Goal: Transaction & Acquisition: Book appointment/travel/reservation

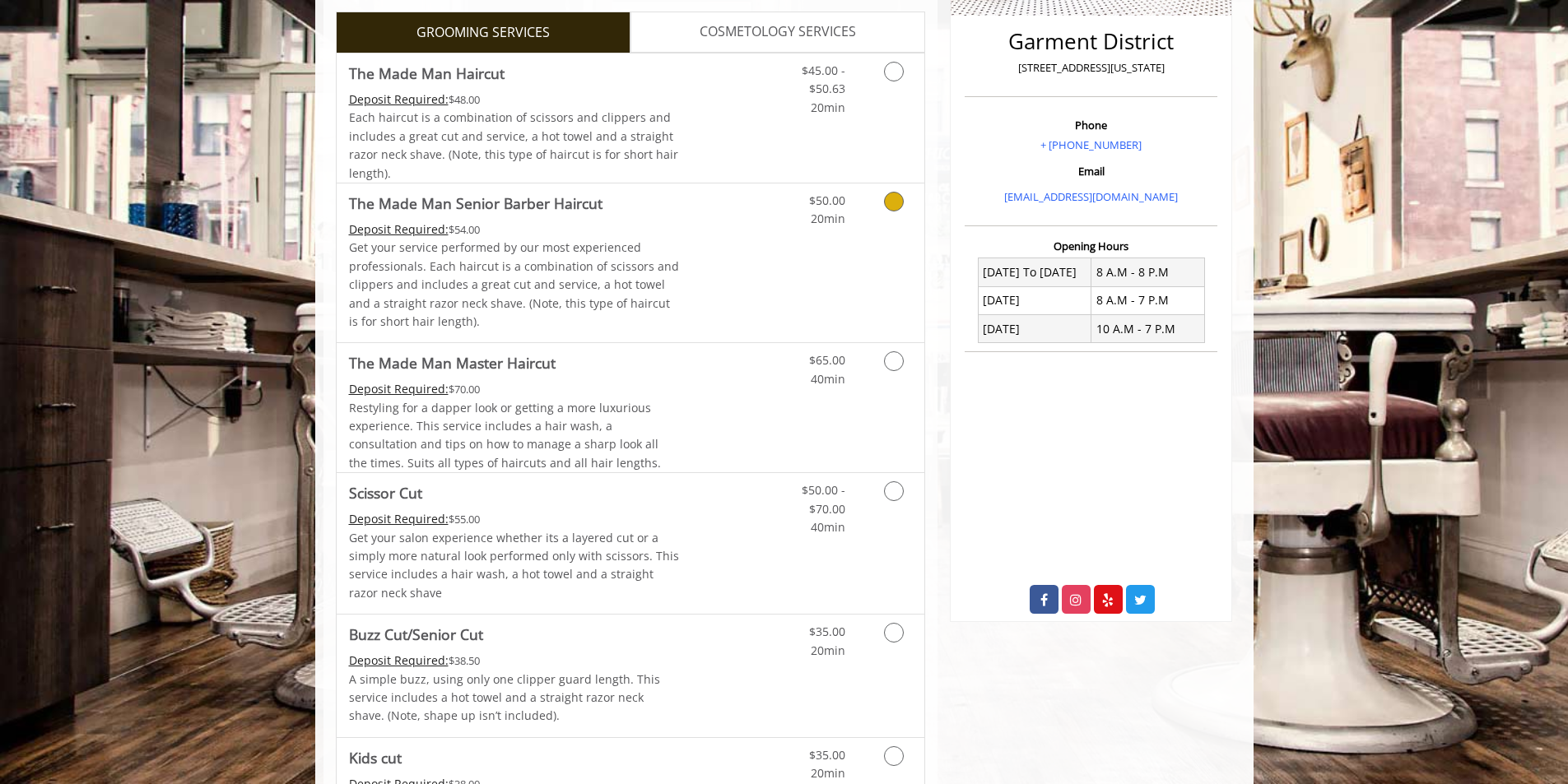
scroll to position [382, 0]
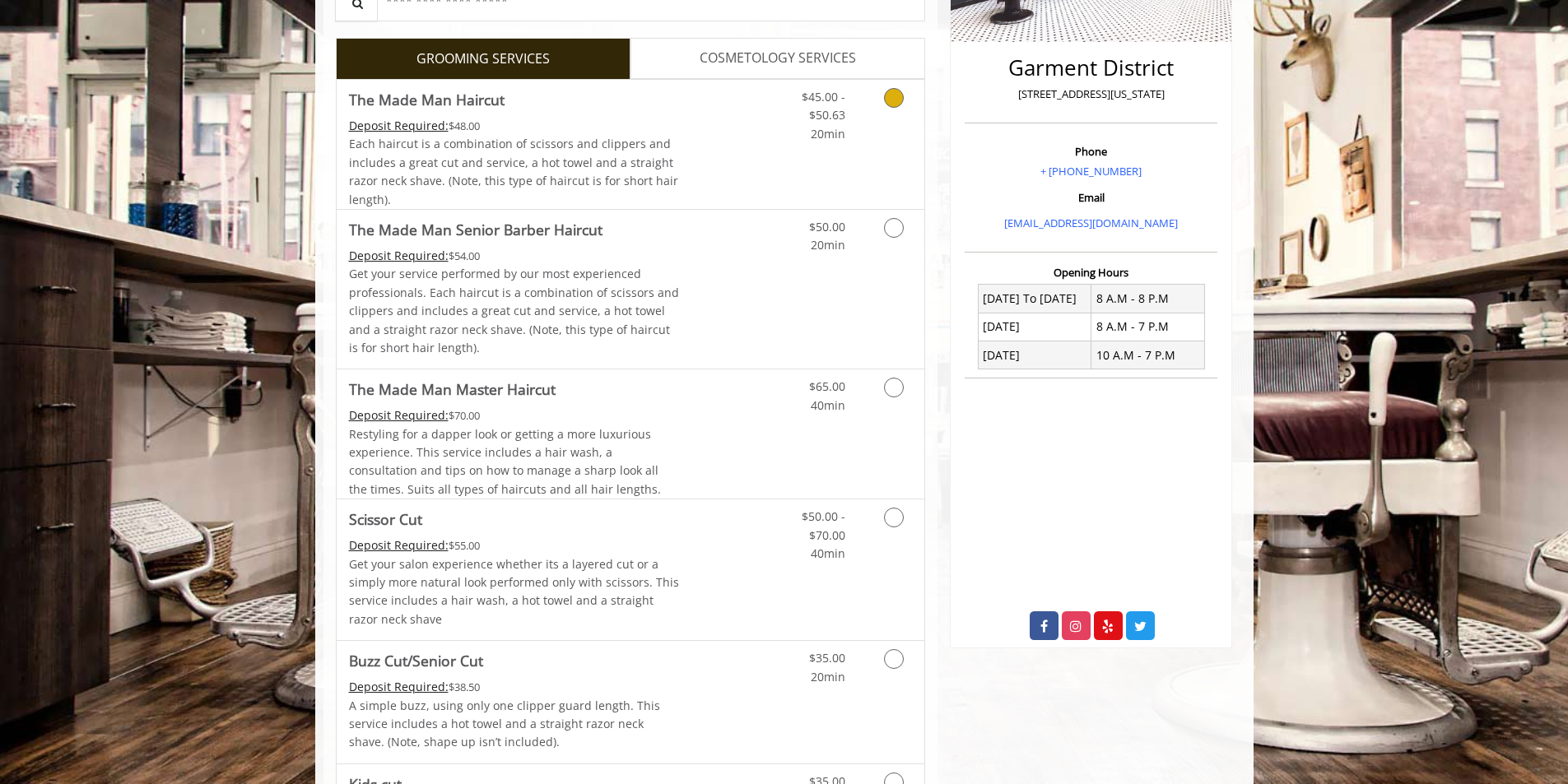
click at [889, 97] on icon "Grooming services" at bounding box center [894, 98] width 20 height 20
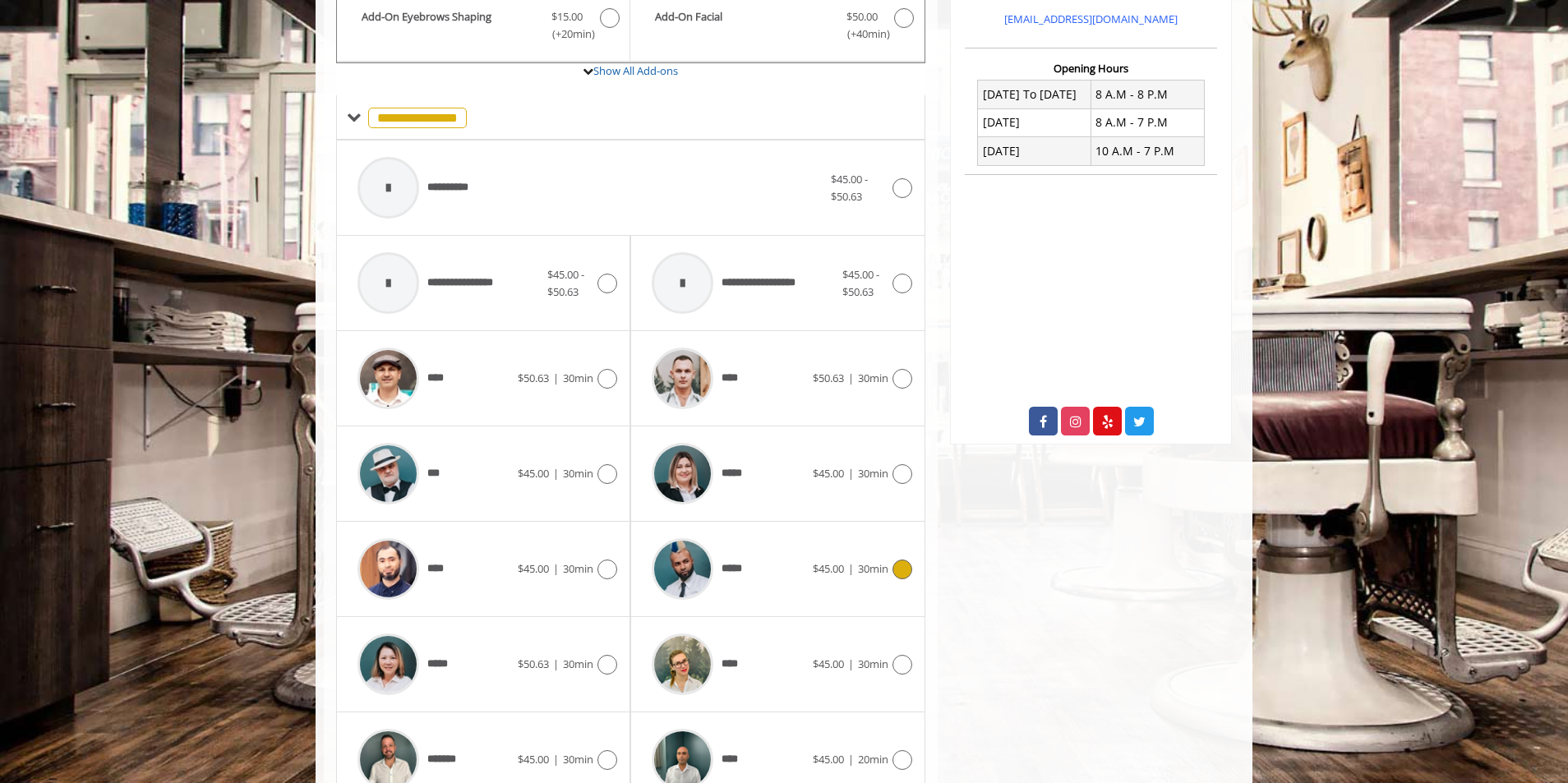
scroll to position [667, 0]
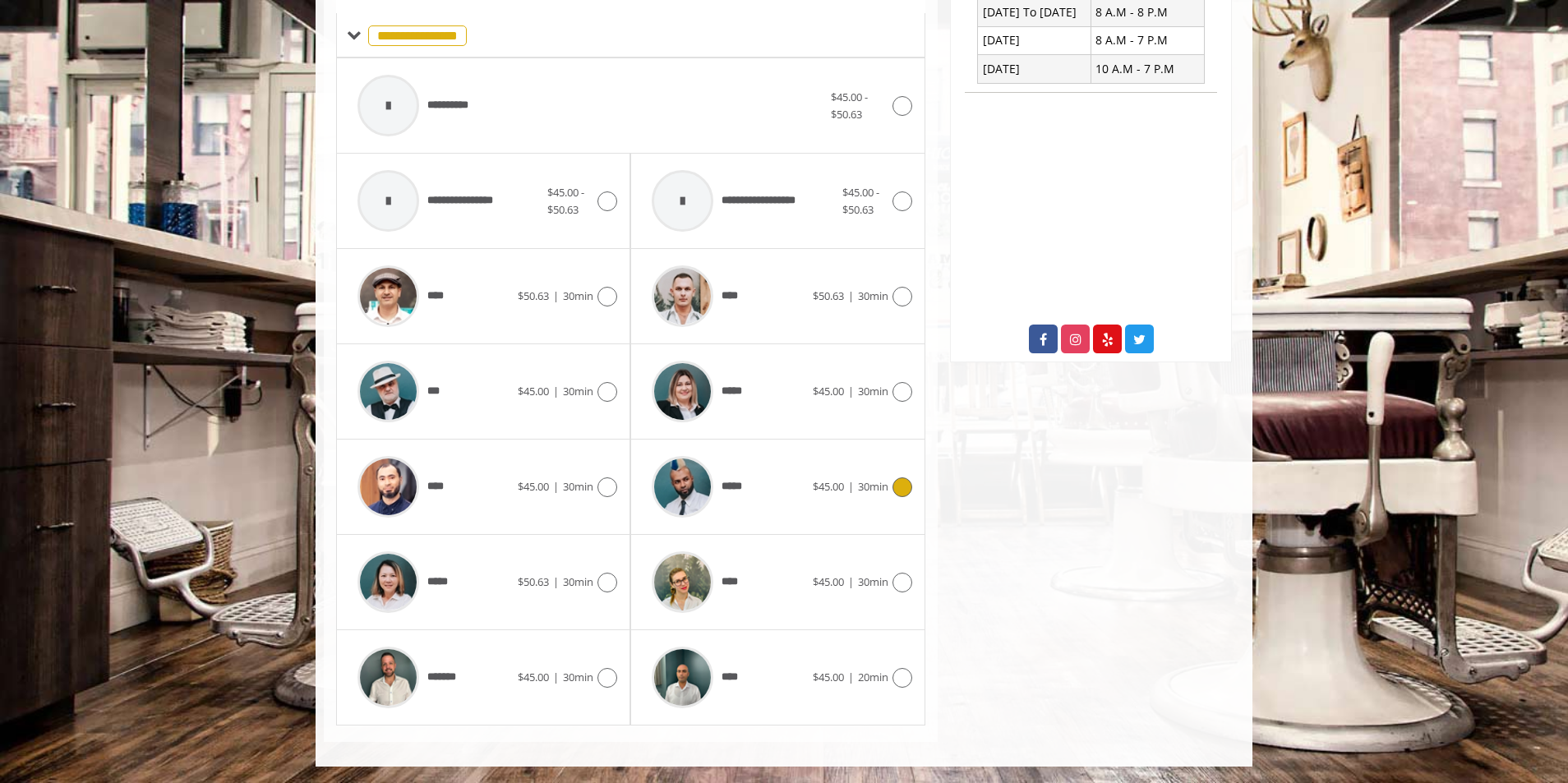
click at [904, 490] on icon at bounding box center [902, 487] width 20 height 20
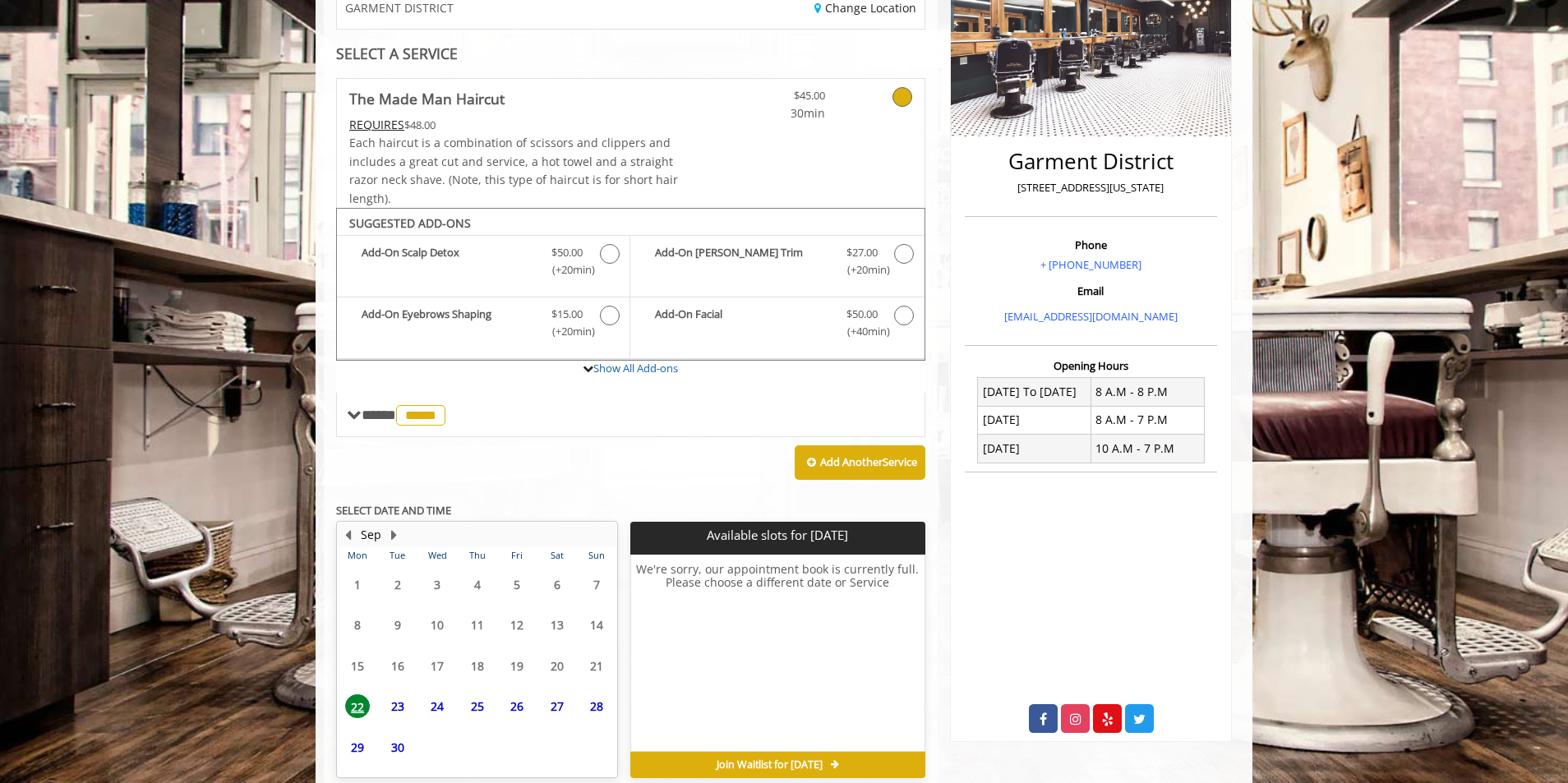
scroll to position [364, 0]
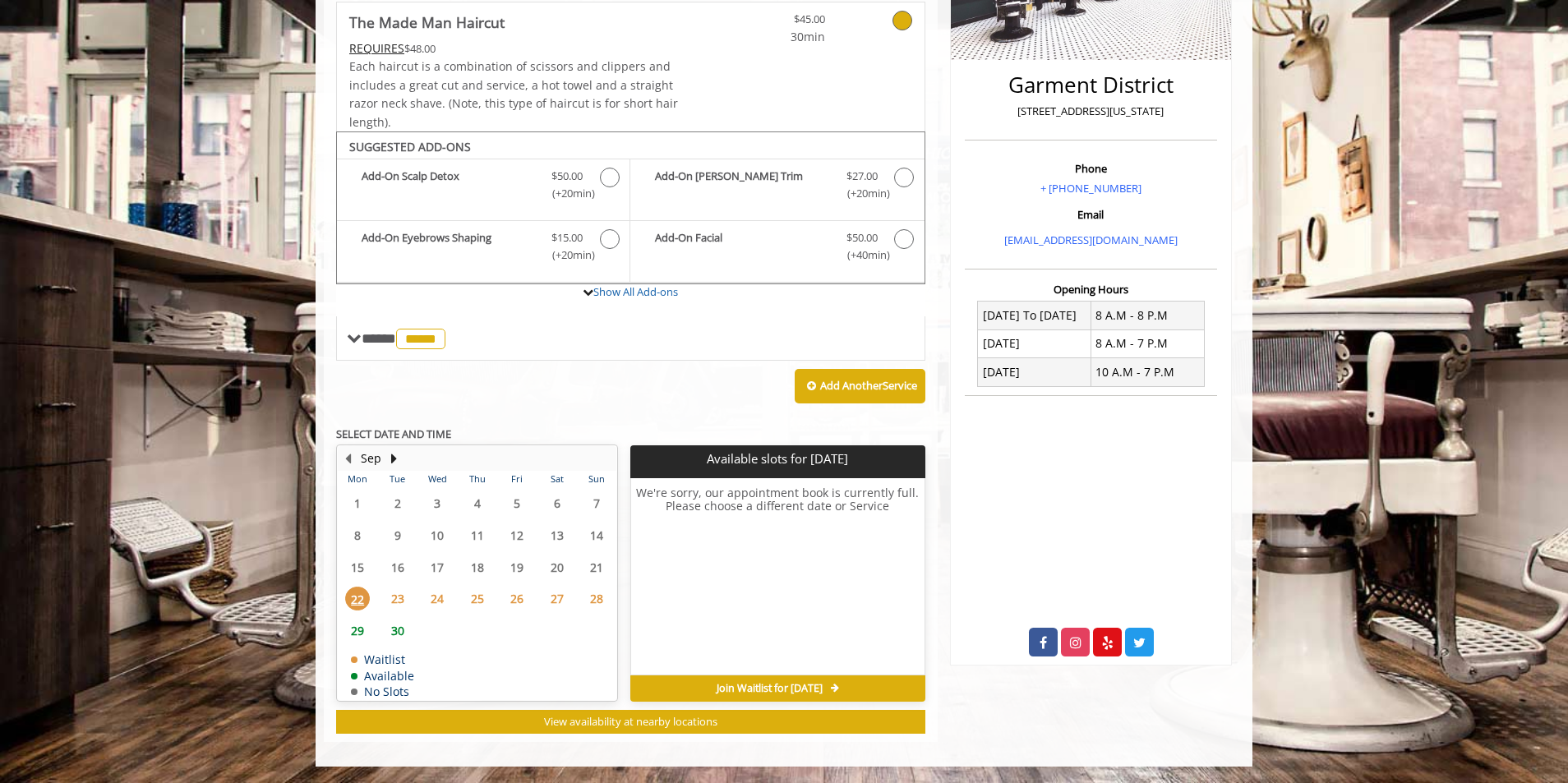
click at [398, 600] on span "23" at bounding box center [397, 598] width 24 height 23
click at [433, 599] on span "24" at bounding box center [437, 598] width 24 height 23
click at [477, 600] on span "25" at bounding box center [477, 598] width 24 height 23
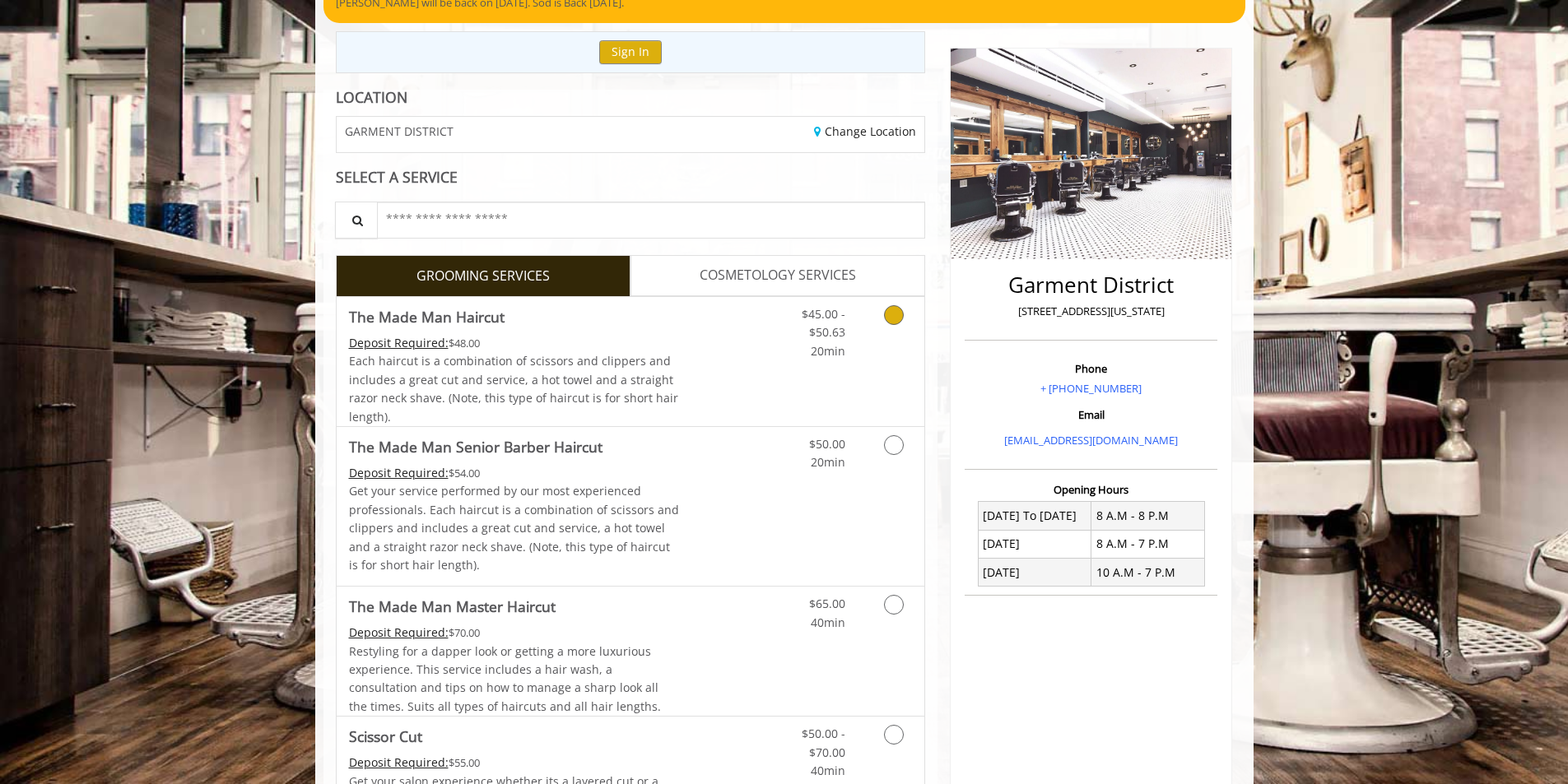
click at [894, 317] on icon "Grooming services" at bounding box center [894, 315] width 20 height 20
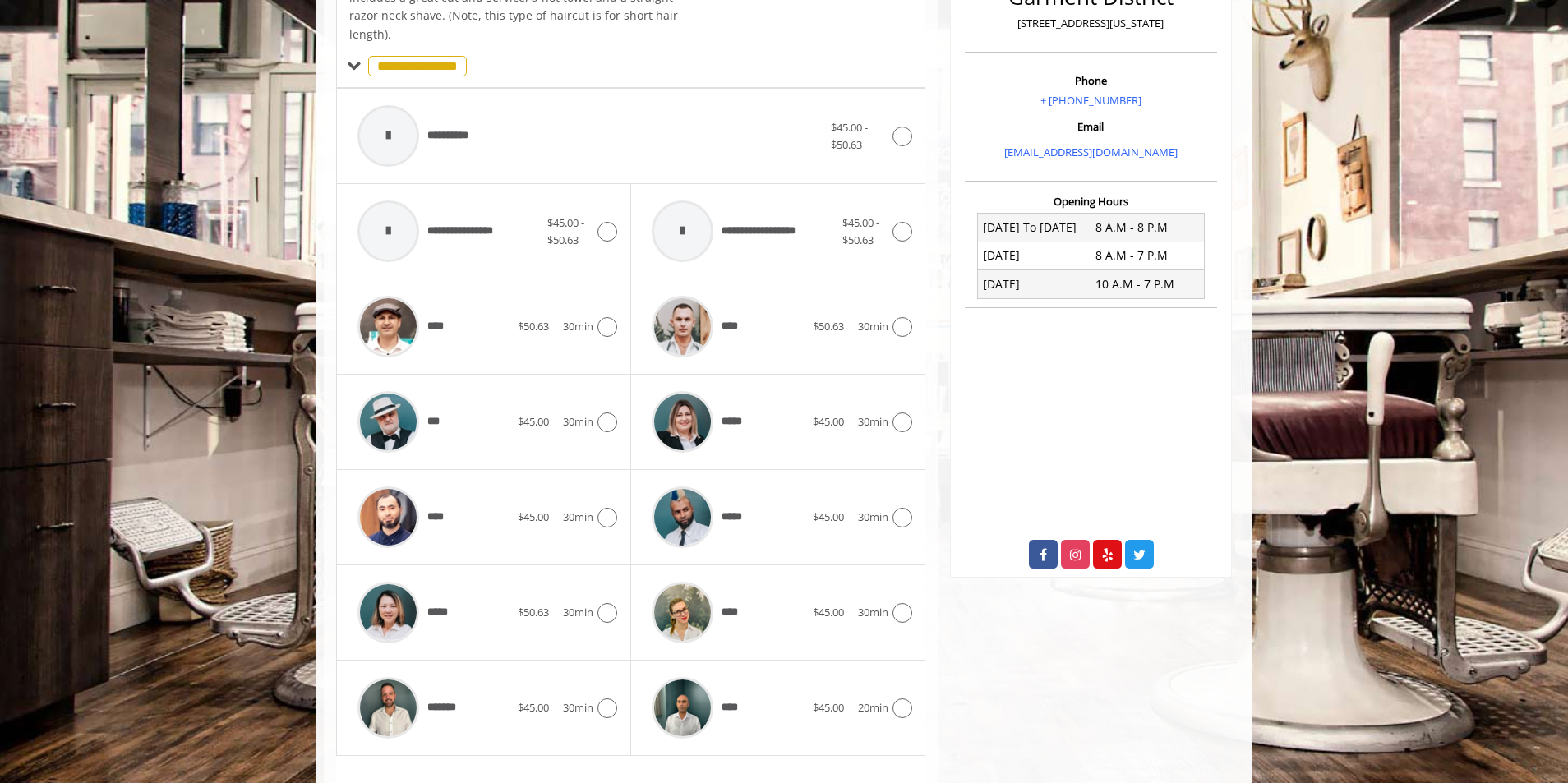
scroll to position [495, 0]
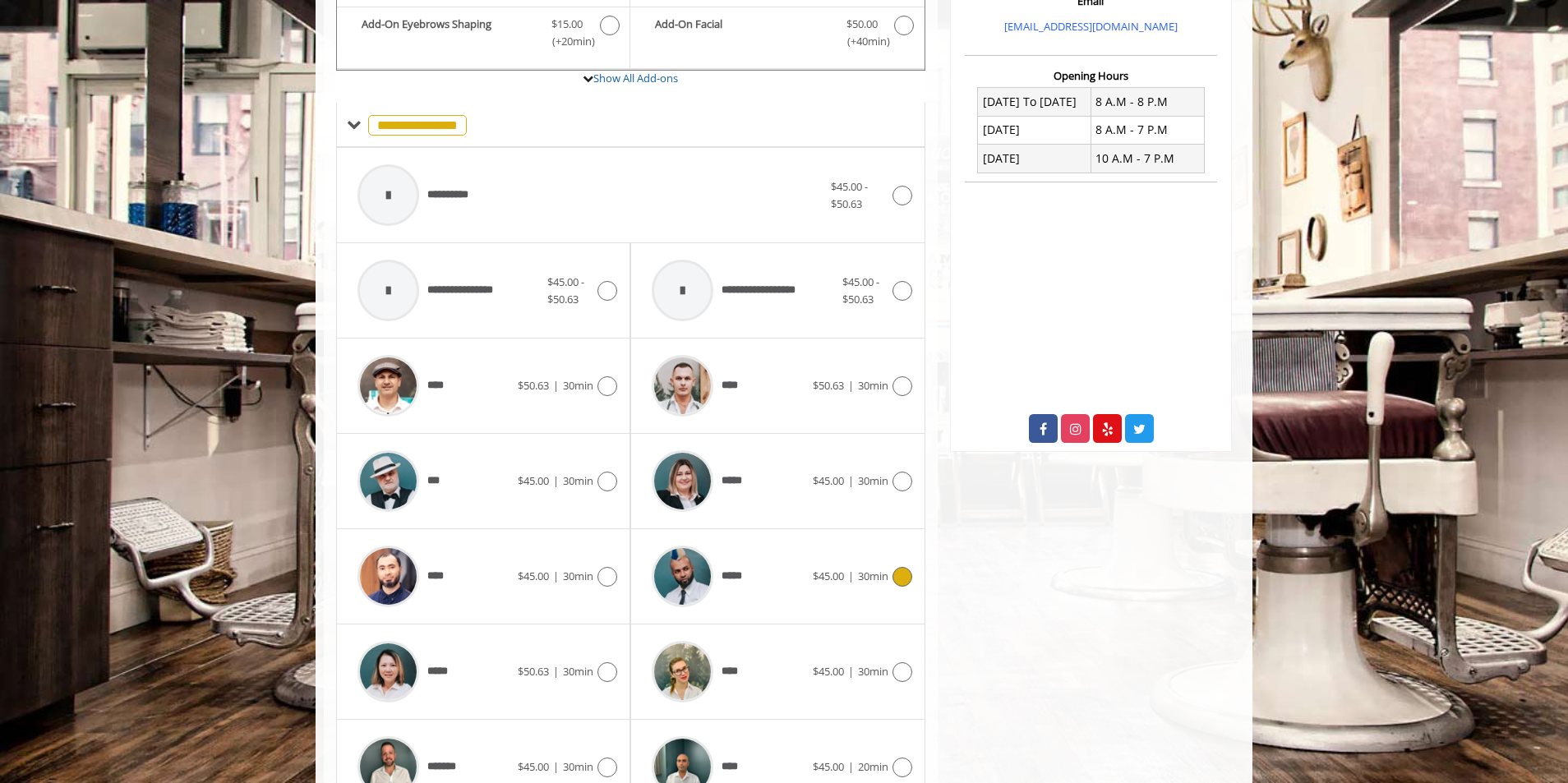
click at [900, 570] on icon at bounding box center [902, 577] width 20 height 20
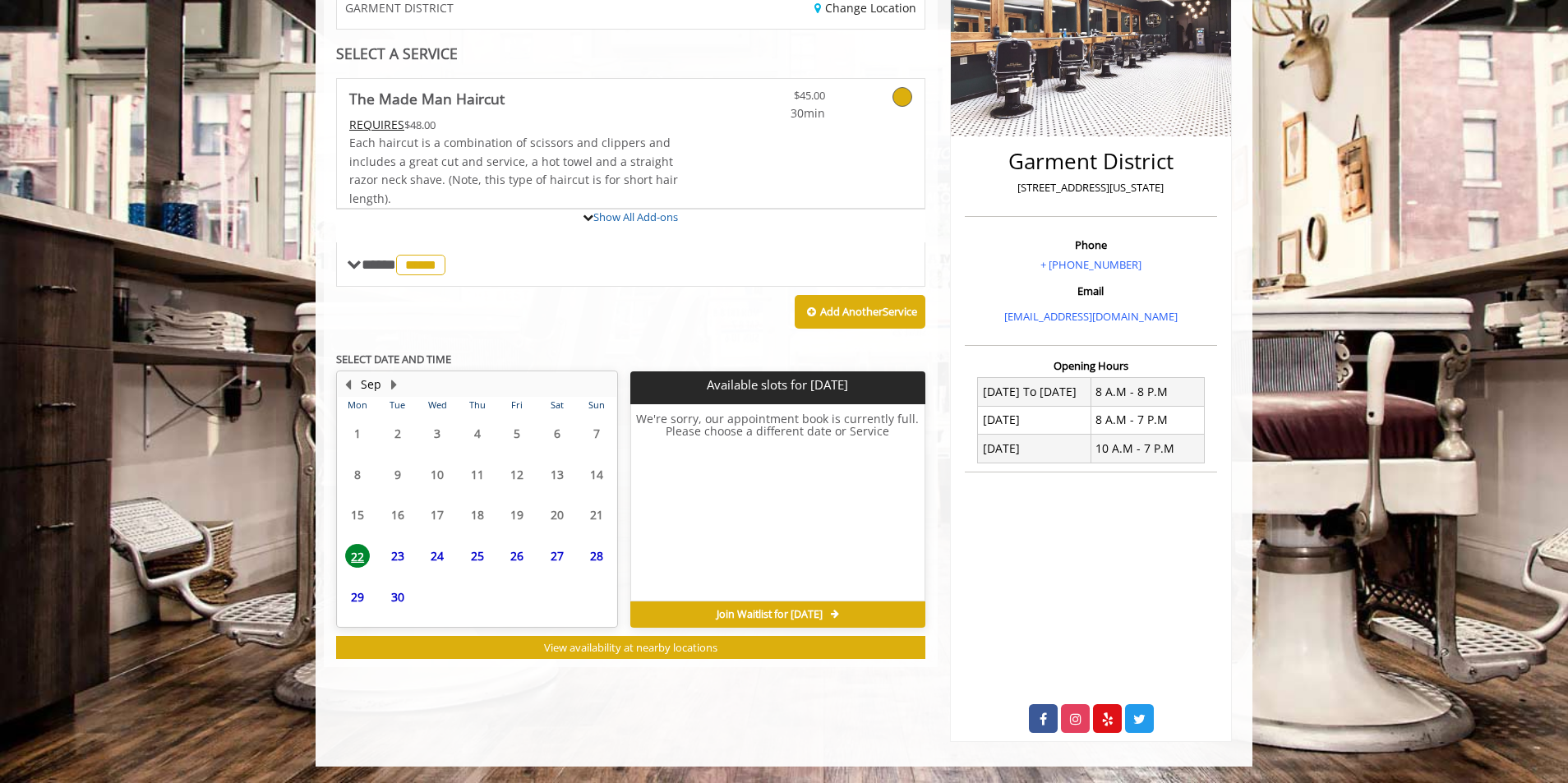
scroll to position [364, 0]
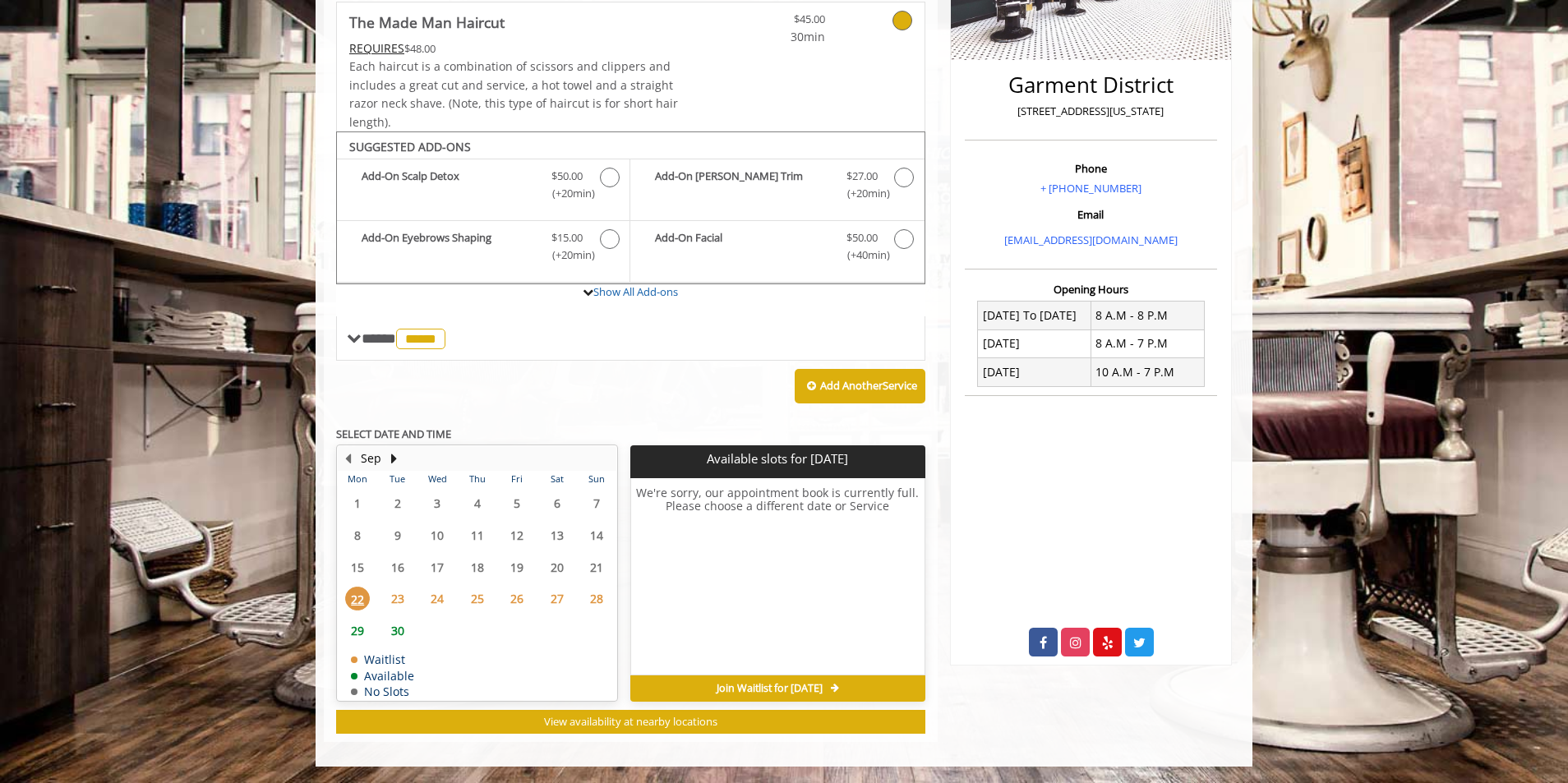
click at [721, 687] on span "Join Waitlist for [DATE]" at bounding box center [769, 688] width 106 height 13
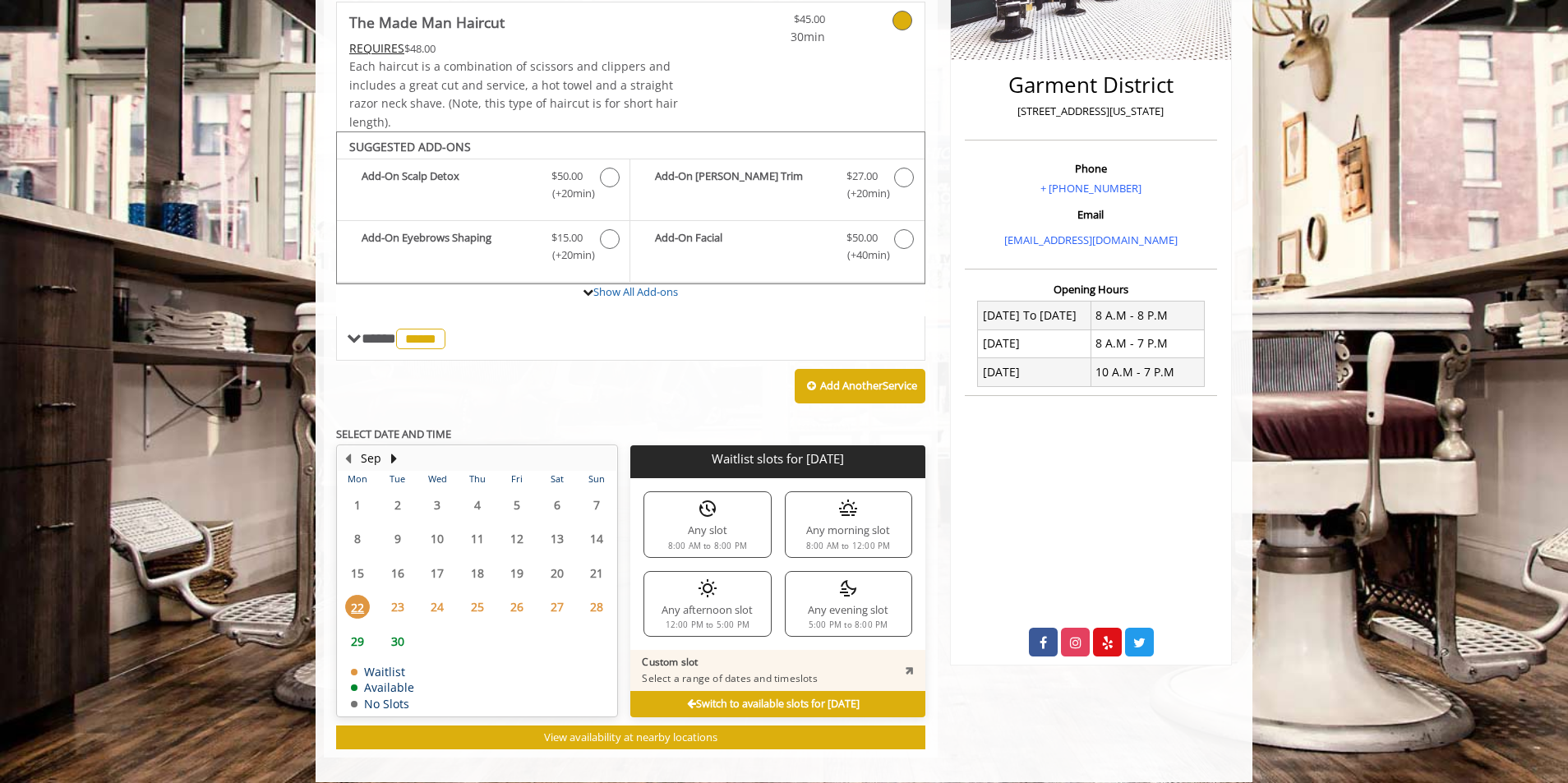
click at [684, 536] on div "Any slot 8:00 AM to 8:00 PM" at bounding box center [707, 524] width 127 height 66
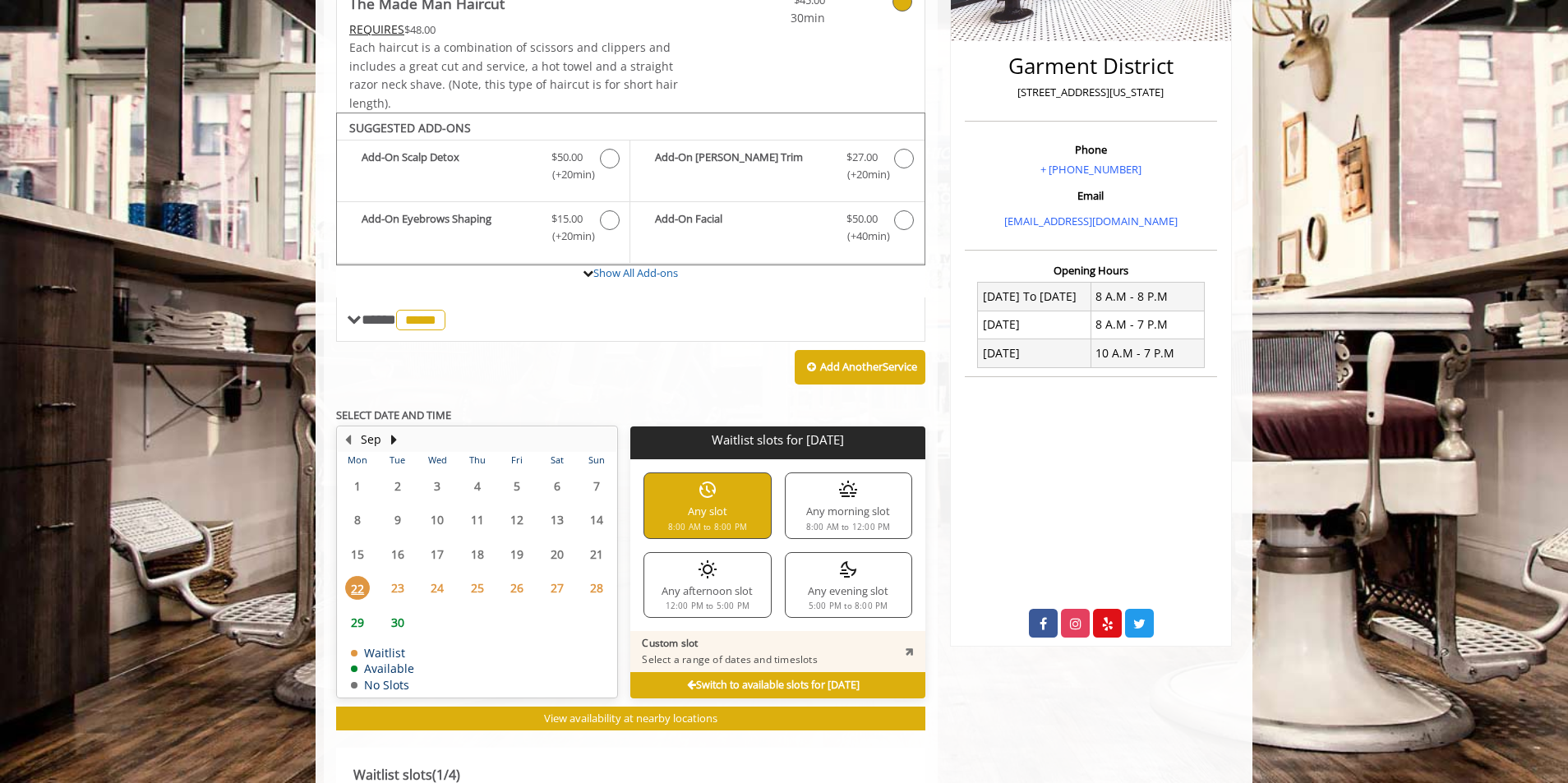
scroll to position [356, 0]
